Goal: Navigation & Orientation: Find specific page/section

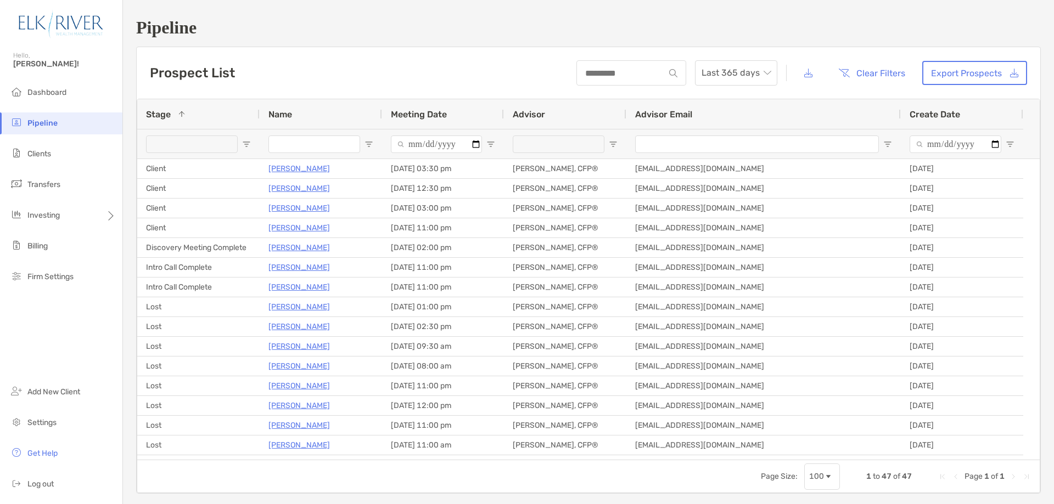
click at [38, 155] on span "Clients" at bounding box center [39, 153] width 24 height 9
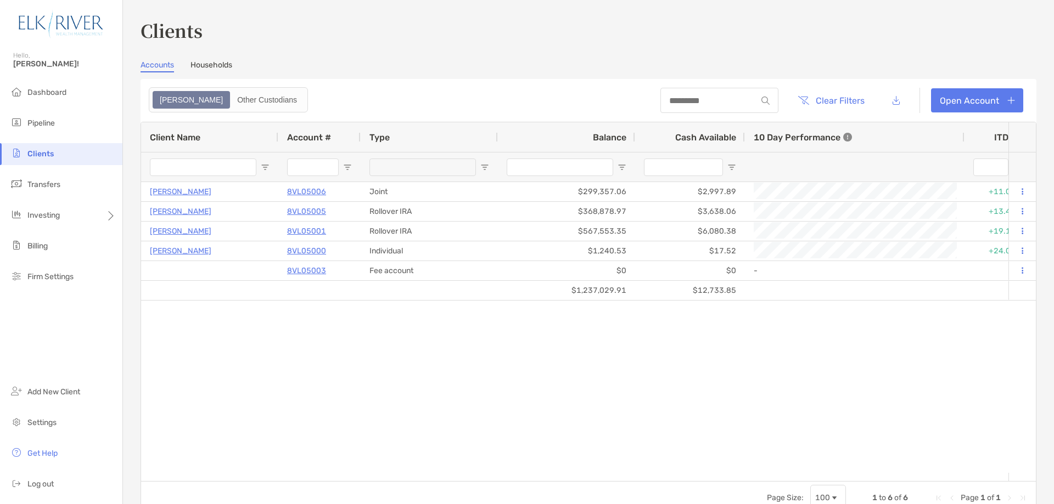
drag, startPoint x: 634, startPoint y: 490, endPoint x: 615, endPoint y: 485, distance: 19.2
click at [634, 490] on div "Page Size: 100 1 to 6 of 6 Page 1 of 1" at bounding box center [588, 497] width 895 height 33
drag, startPoint x: 53, startPoint y: 90, endPoint x: 82, endPoint y: 105, distance: 33.4
click at [53, 91] on span "Dashboard" at bounding box center [46, 92] width 39 height 9
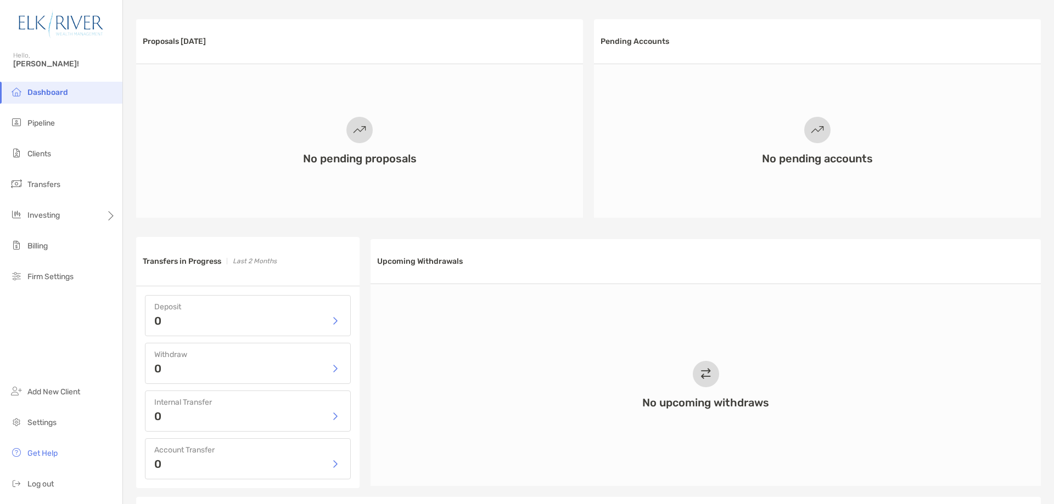
scroll to position [329, 0]
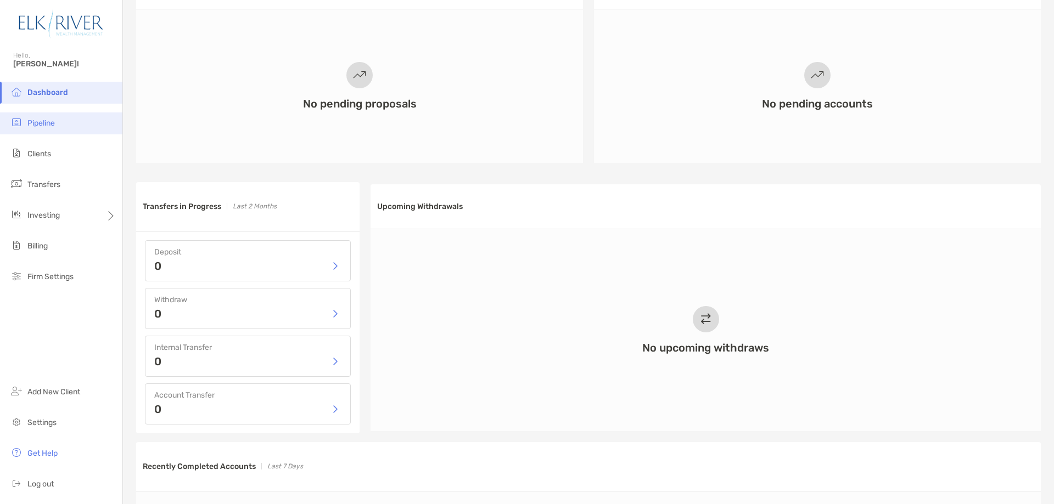
click at [45, 122] on span "Pipeline" at bounding box center [40, 123] width 27 height 9
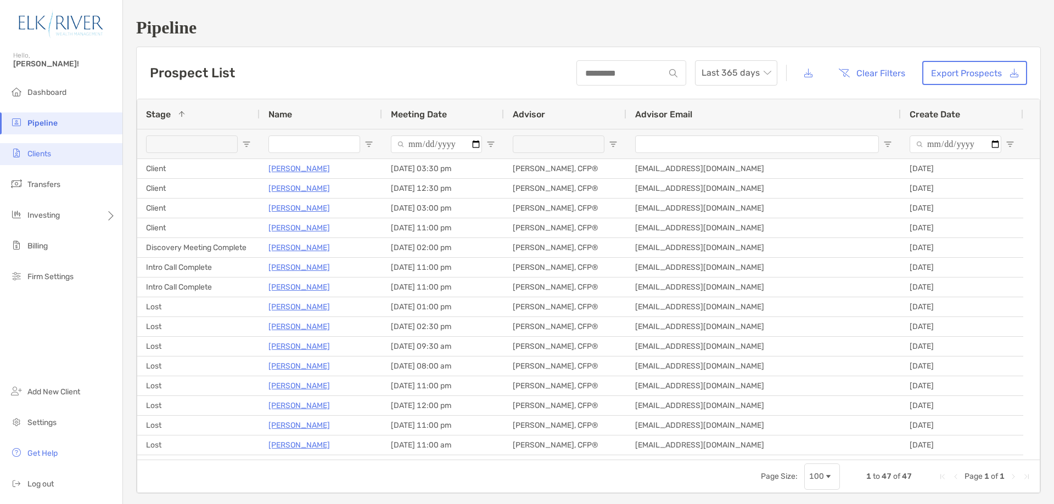
click at [47, 155] on span "Clients" at bounding box center [39, 153] width 24 height 9
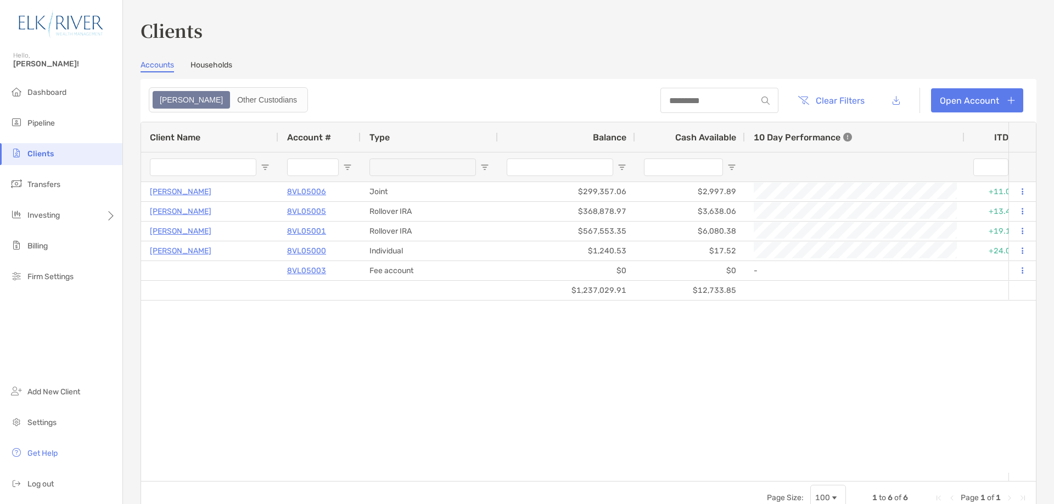
click at [212, 62] on link "Households" at bounding box center [211, 66] width 42 height 12
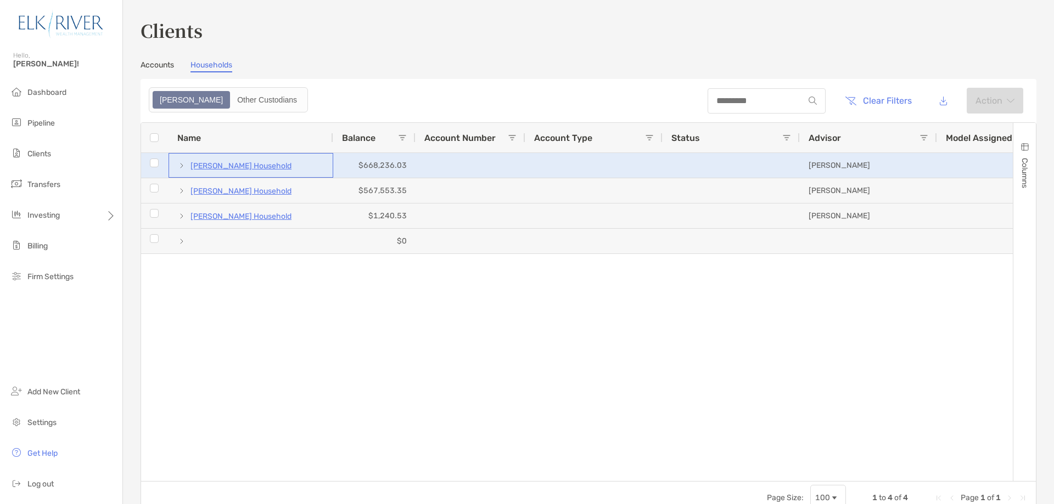
click at [265, 162] on p "[PERSON_NAME] Household" at bounding box center [240, 166] width 101 height 14
